Goal: Information Seeking & Learning: Learn about a topic

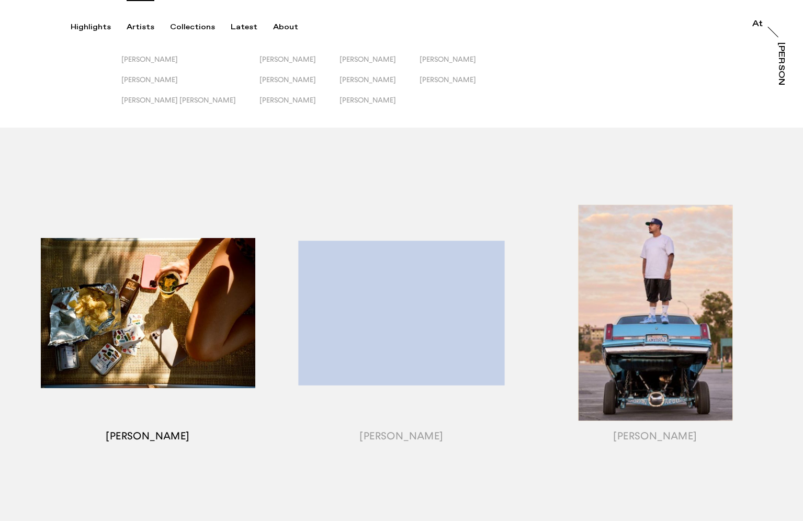
click at [155, 433] on div "button" at bounding box center [148, 326] width 254 height 326
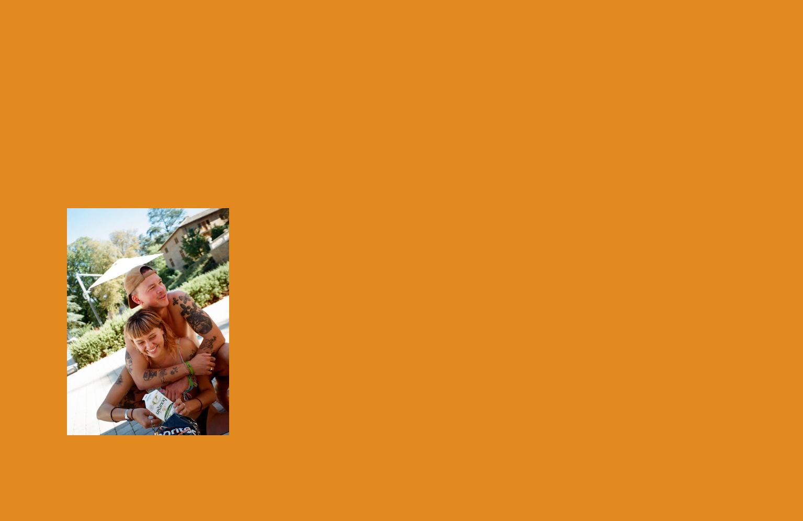
click at [156, 340] on div "button" at bounding box center [148, 326] width 254 height 326
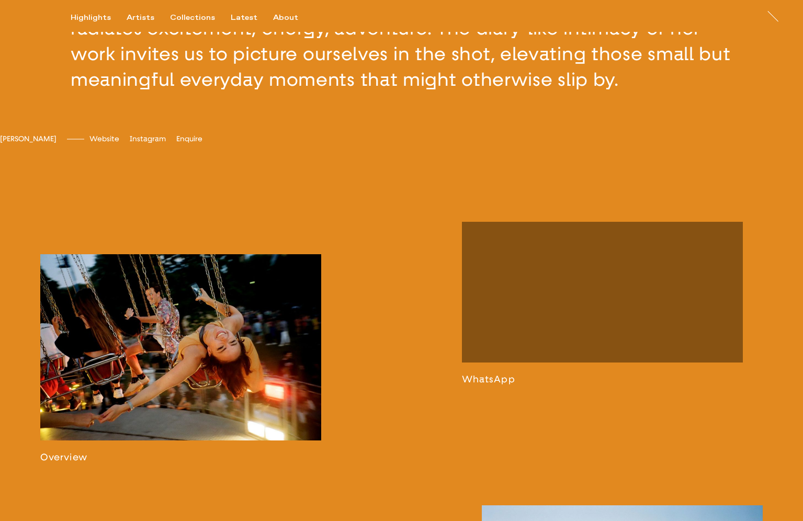
scroll to position [660, 0]
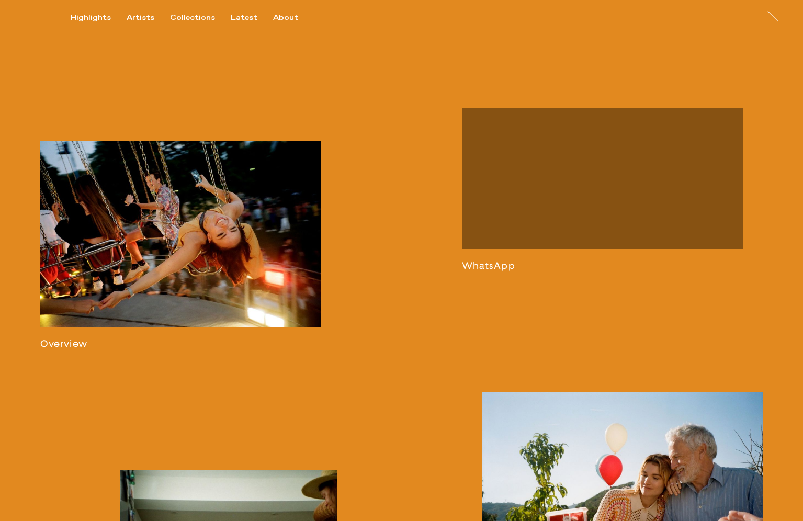
click at [162, 183] on link at bounding box center [180, 245] width 281 height 209
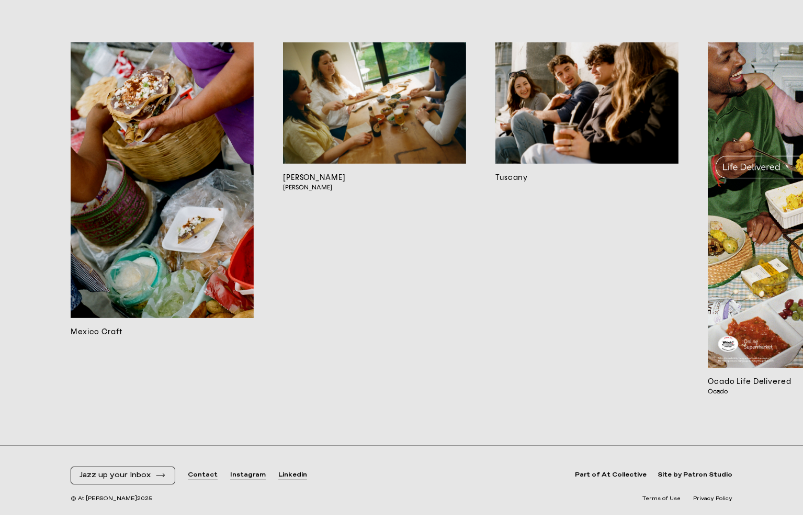
scroll to position [6919, 0]
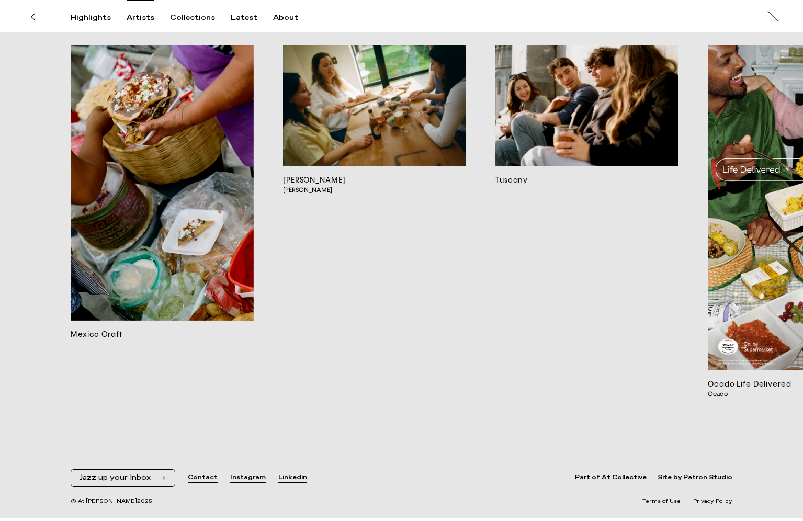
click at [136, 18] on div "Artists" at bounding box center [141, 17] width 28 height 9
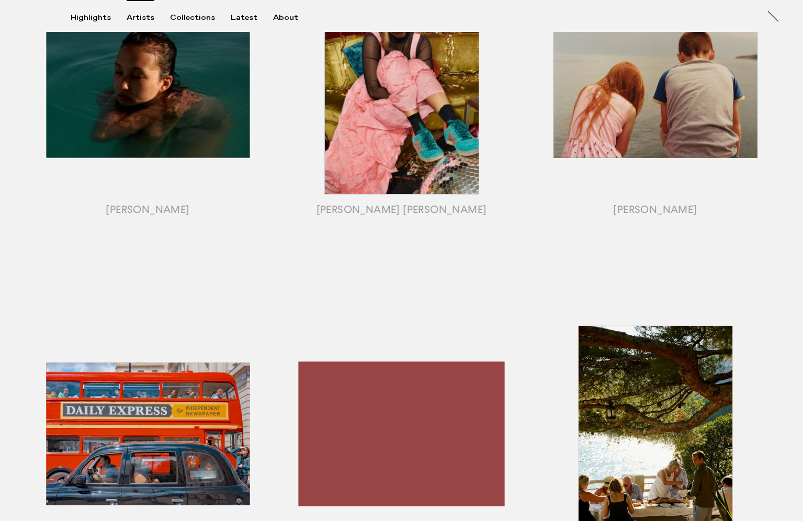
scroll to position [465, 0]
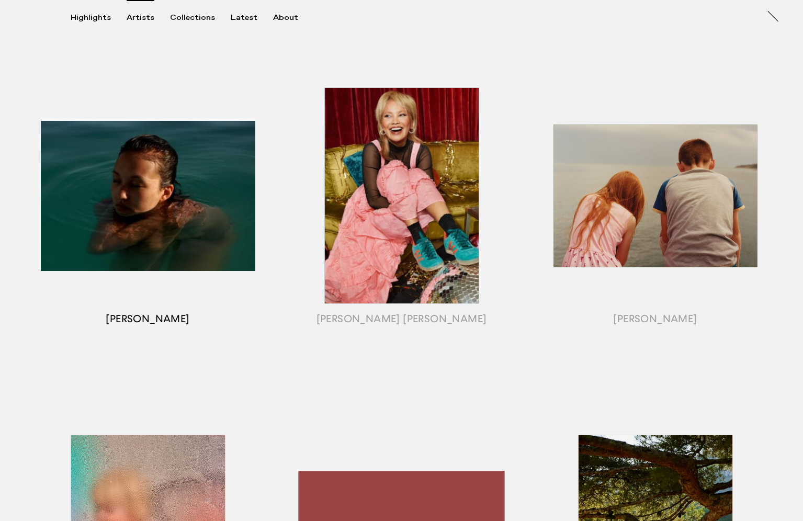
click at [148, 317] on div "button" at bounding box center [148, 209] width 254 height 326
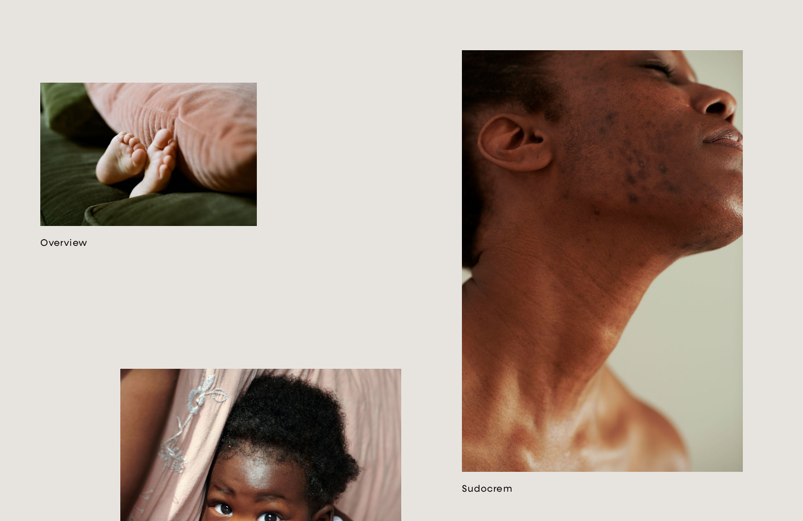
scroll to position [777, 0]
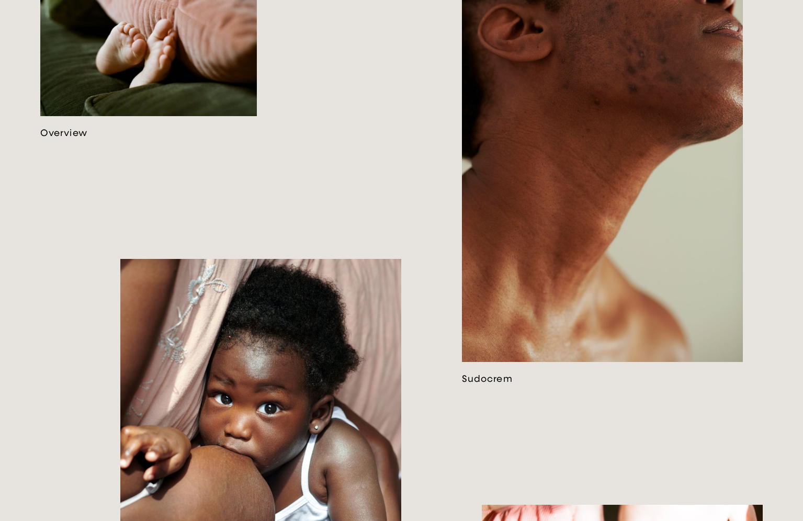
click at [168, 99] on link at bounding box center [148, 56] width 217 height 166
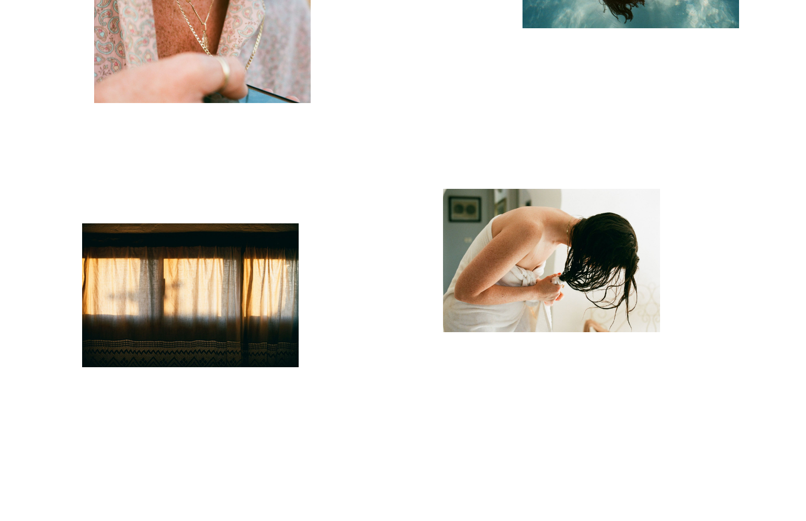
scroll to position [198, 0]
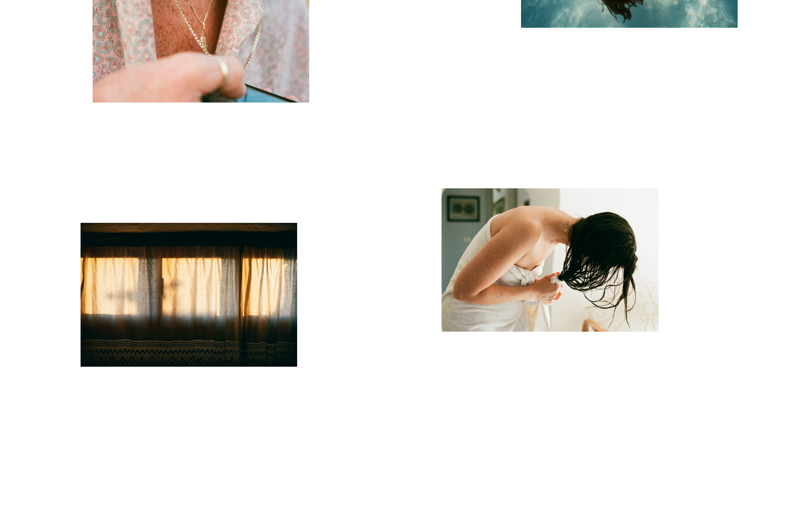
click at [466, 217] on img "button" at bounding box center [550, 260] width 217 height 144
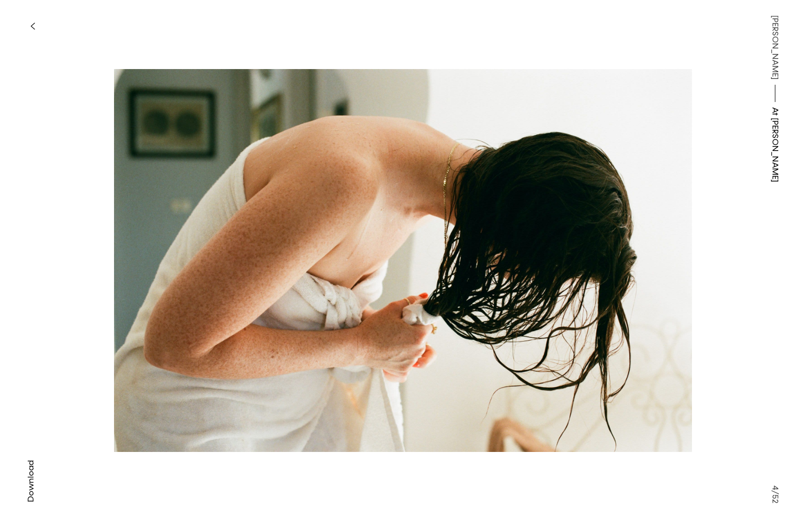
click at [30, 16] on button "button" at bounding box center [32, 26] width 23 height 23
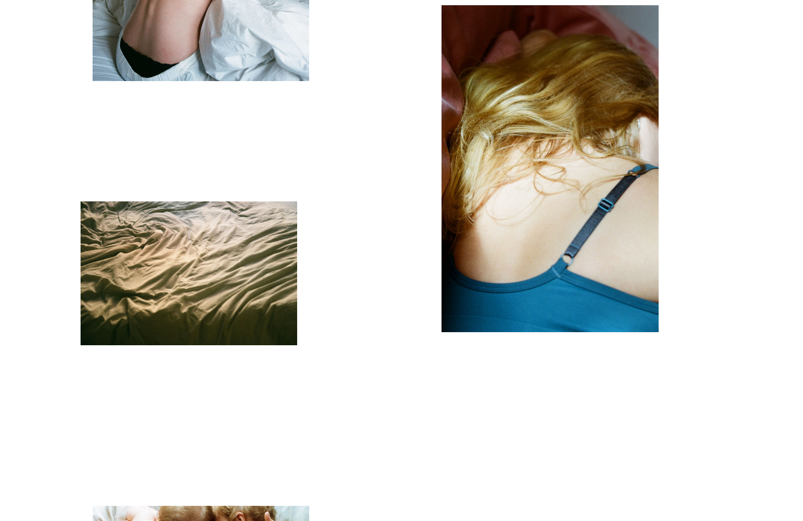
scroll to position [1724, 0]
click at [164, 276] on img "button" at bounding box center [189, 273] width 217 height 144
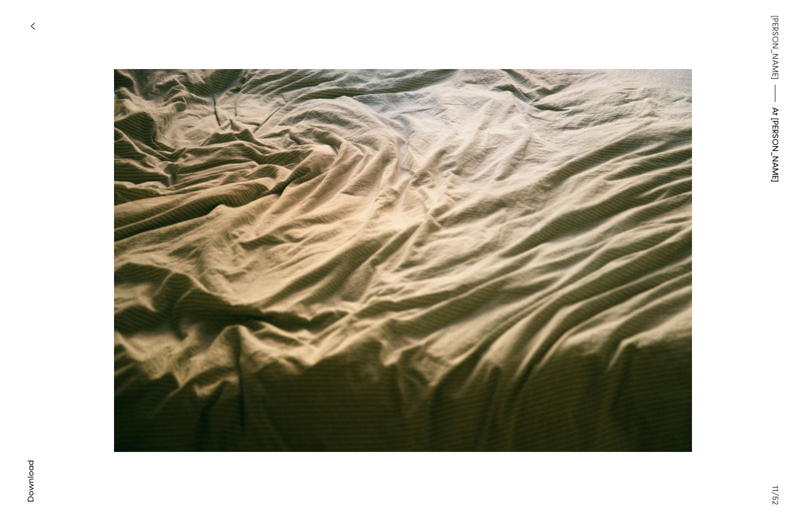
click at [31, 22] on icon "button" at bounding box center [32, 26] width 5 height 8
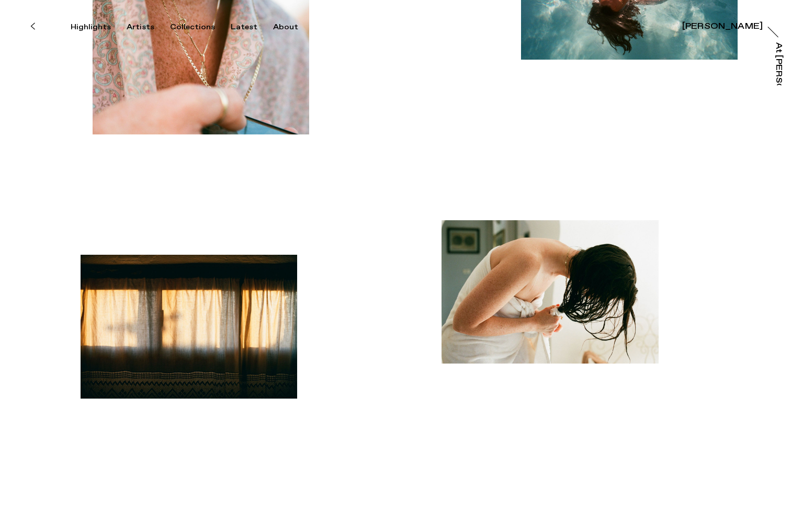
scroll to position [407, 0]
